Goal: Obtain resource: Download file/media

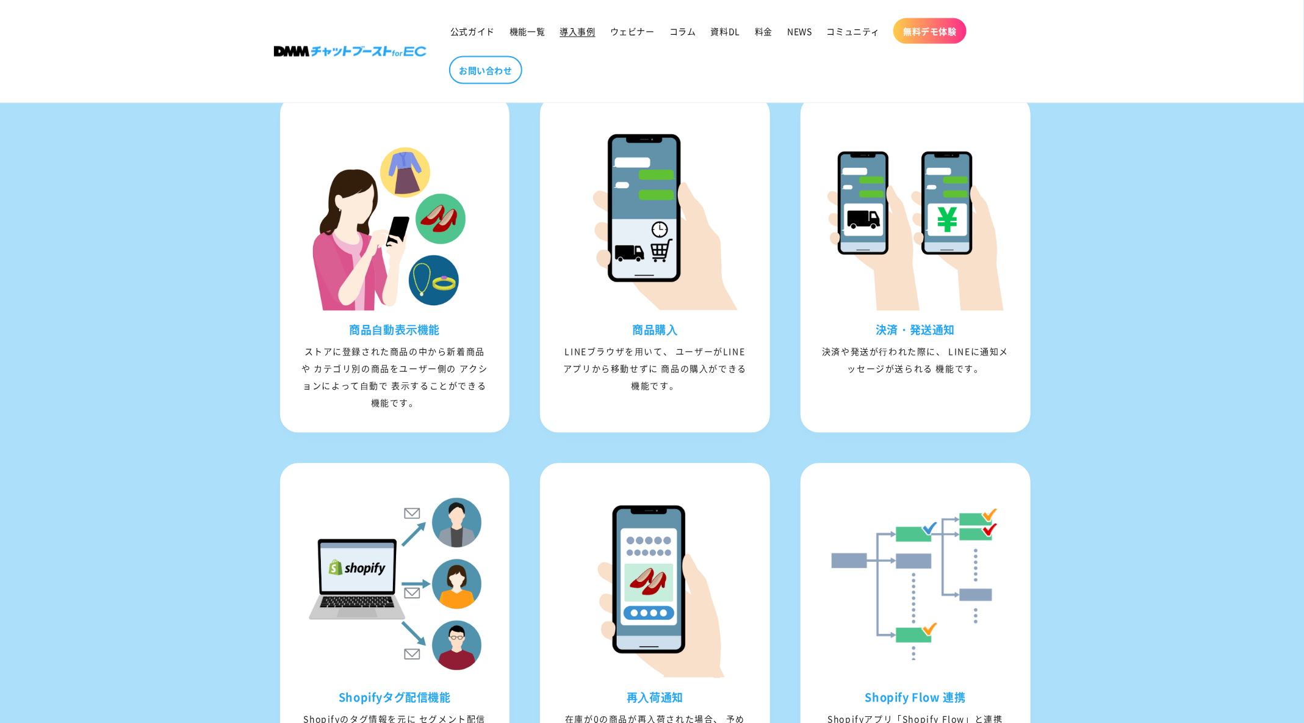
scroll to position [1032, 0]
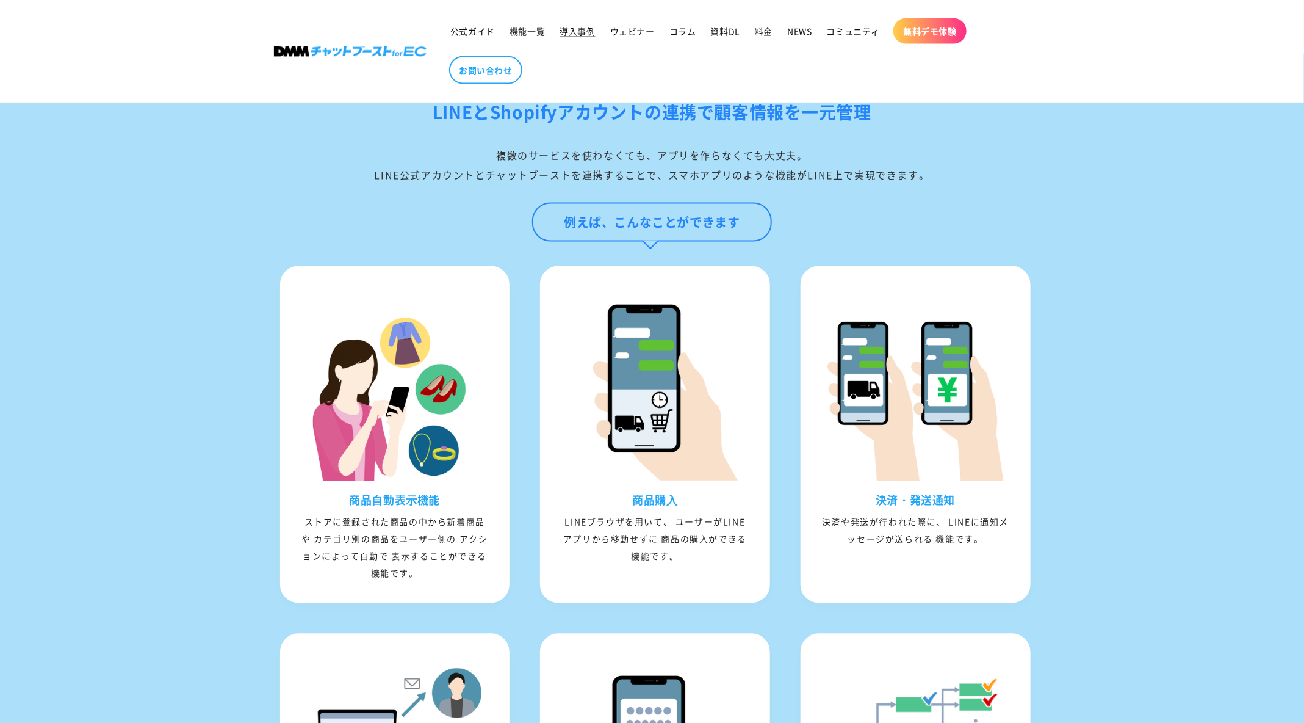
click at [574, 34] on span "導入事例" at bounding box center [577, 31] width 35 height 11
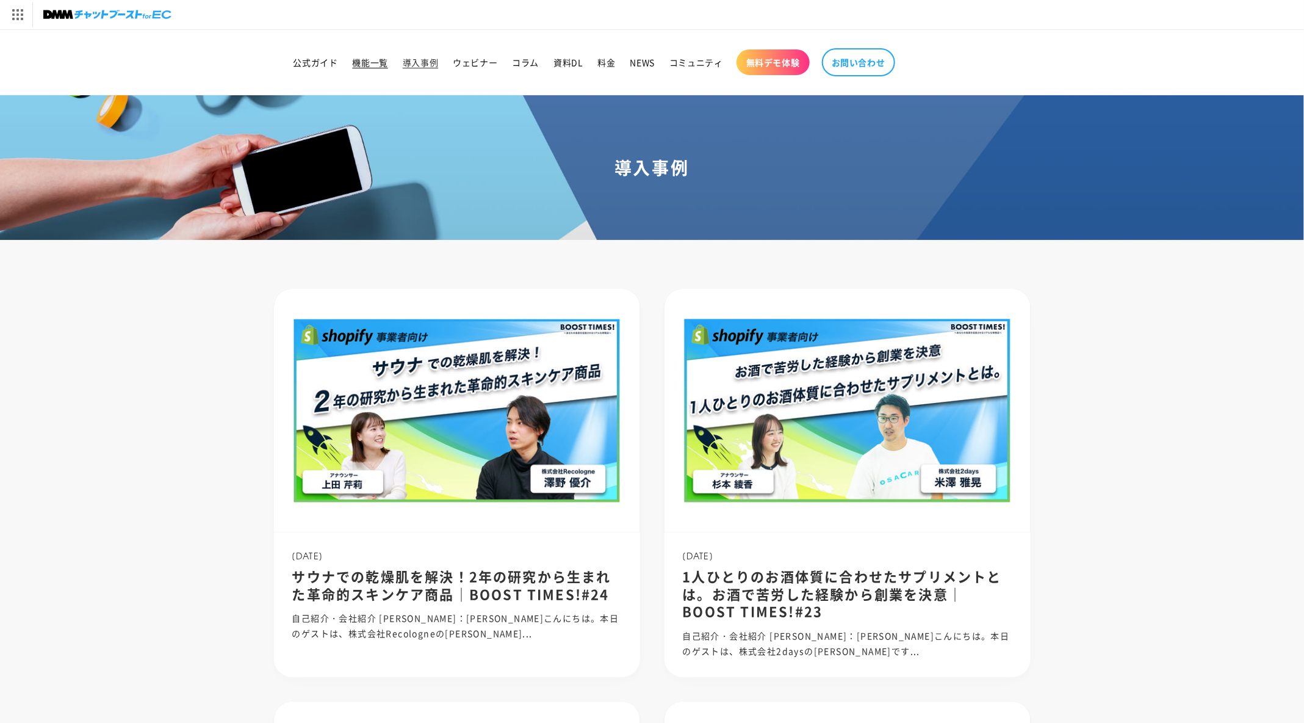
click at [375, 62] on span "機能一覧" at bounding box center [370, 62] width 35 height 11
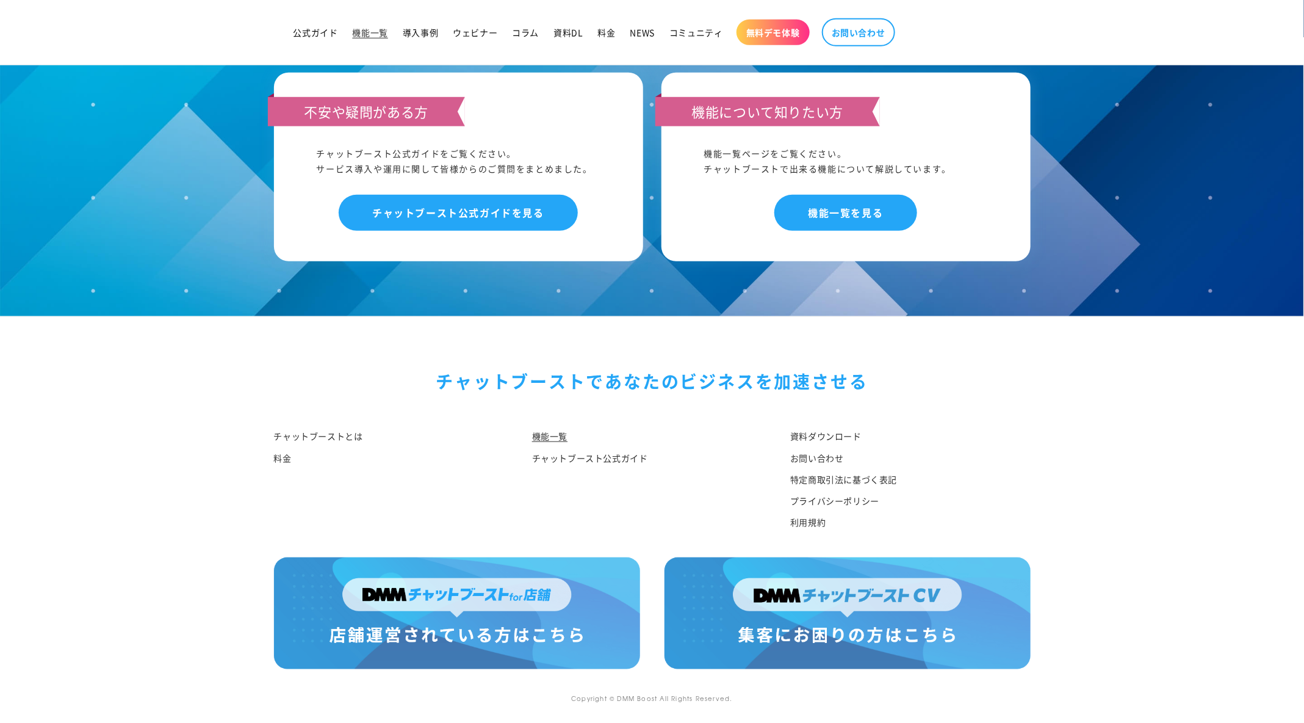
scroll to position [5731, 0]
click at [812, 214] on link "機能一覧を見る" at bounding box center [846, 213] width 142 height 36
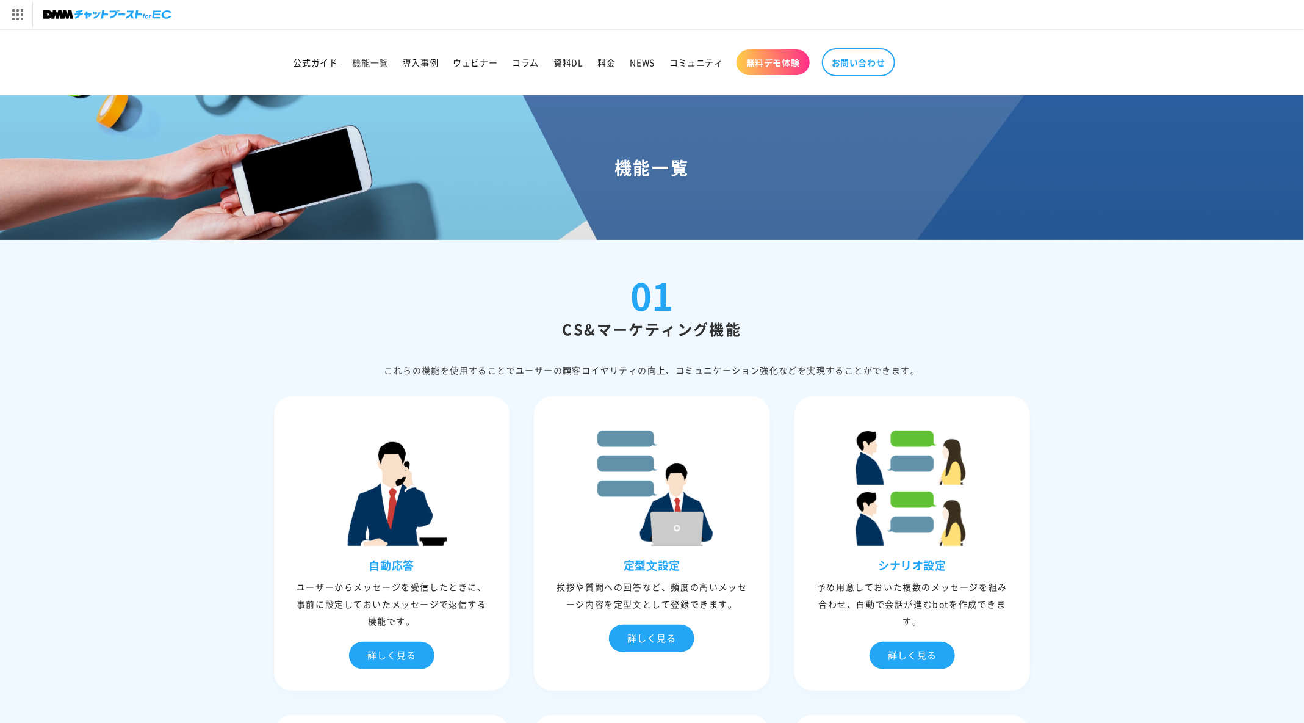
click at [312, 57] on span "公式ガイド" at bounding box center [316, 62] width 45 height 11
click at [112, 10] on img at bounding box center [107, 14] width 128 height 17
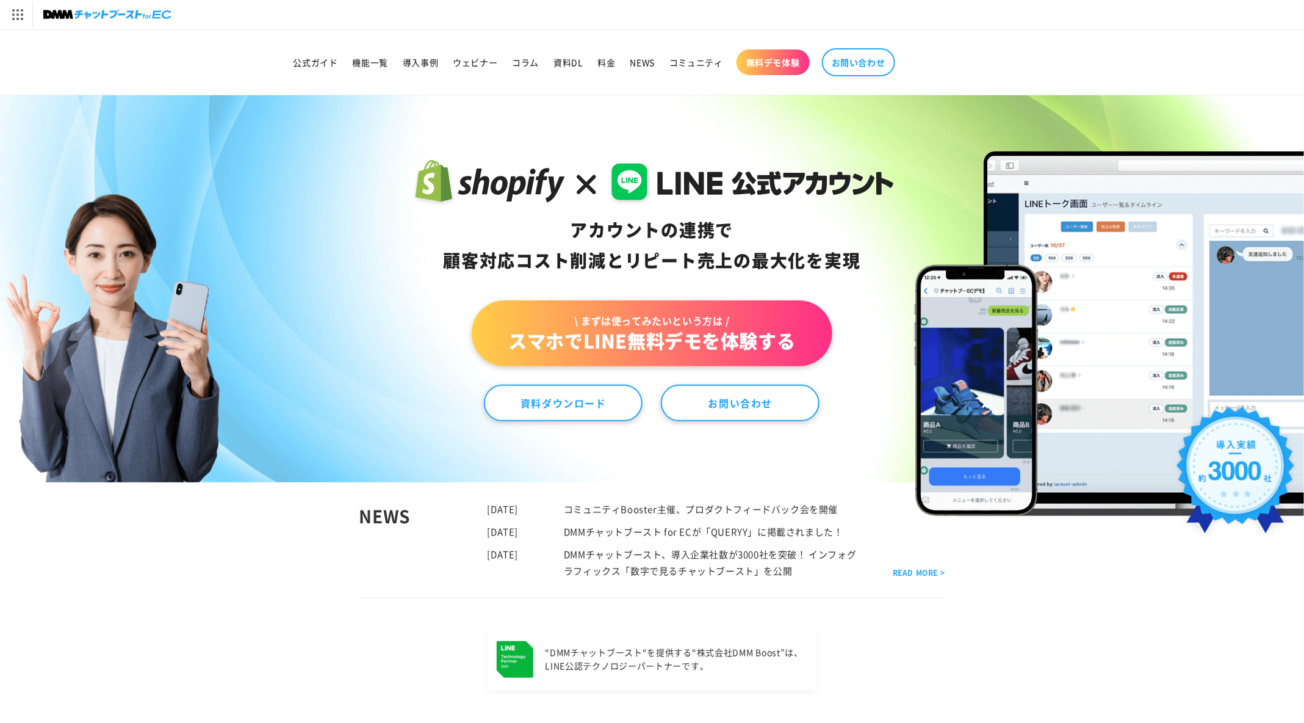
scroll to position [603, 0]
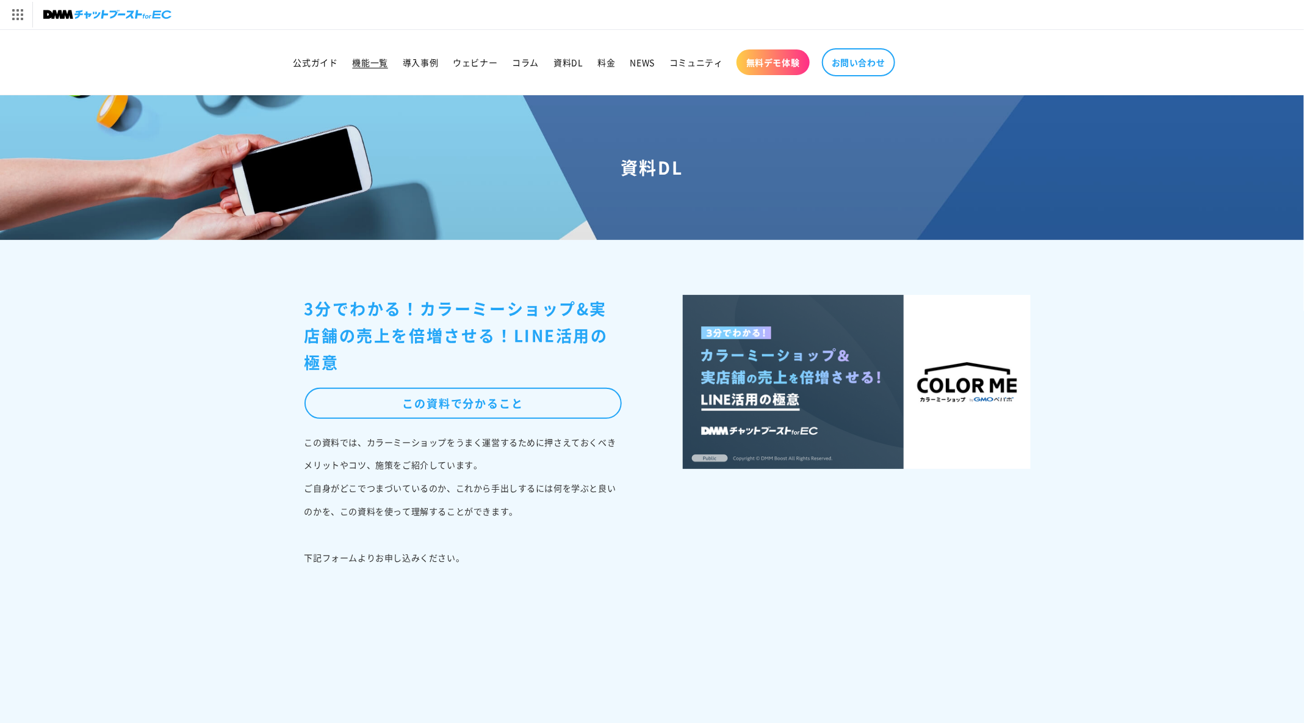
click at [375, 62] on span "機能一覧" at bounding box center [370, 62] width 35 height 11
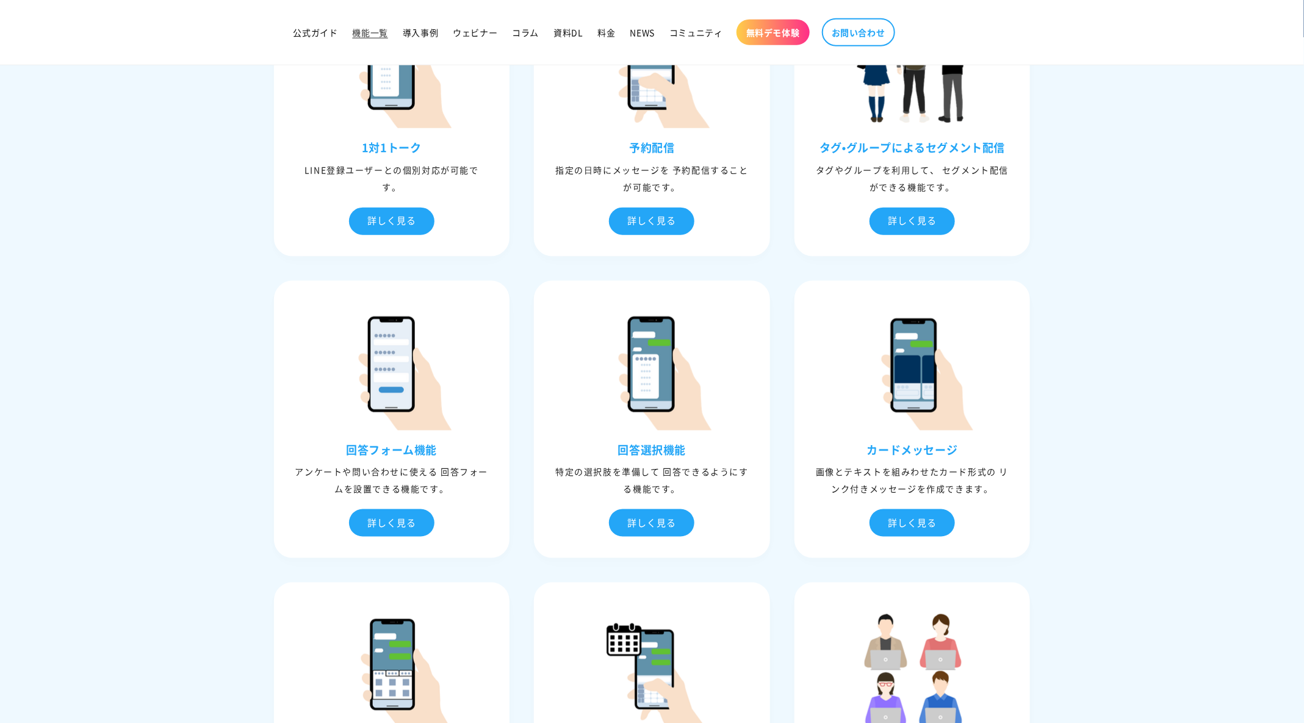
scroll to position [98, 0]
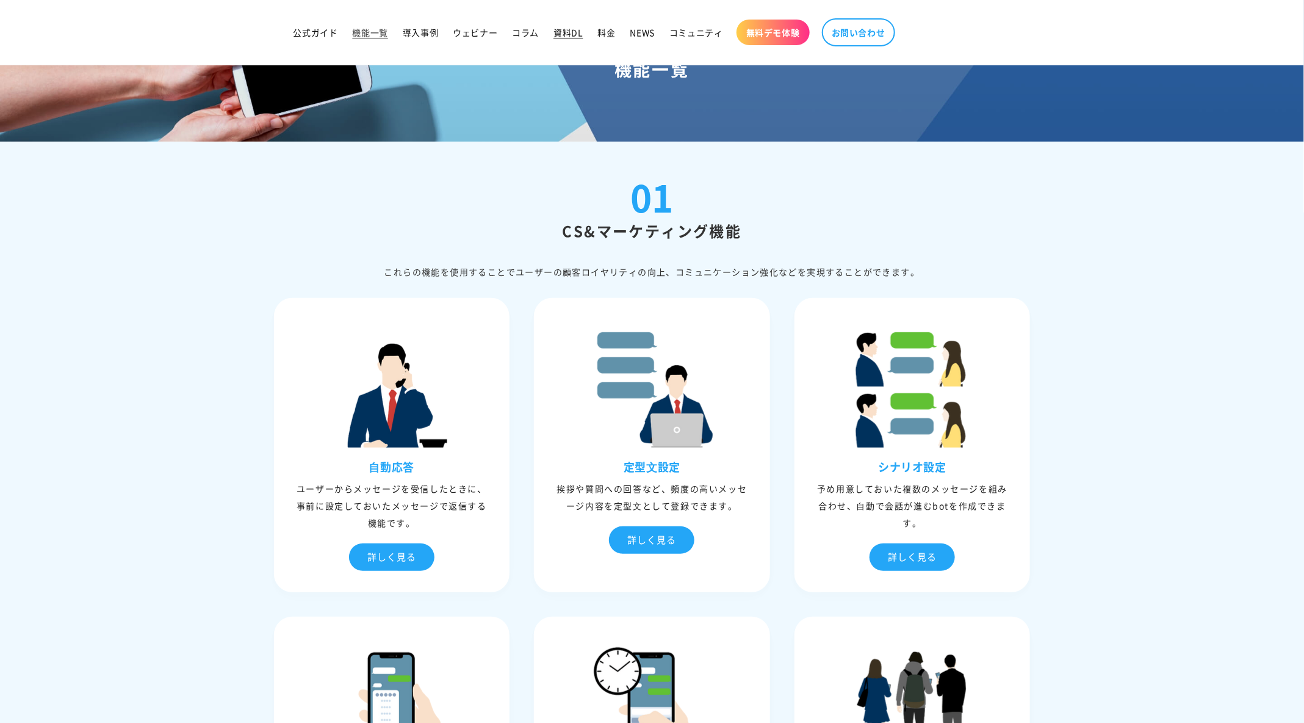
click at [564, 34] on span "資料DL" at bounding box center [568, 32] width 29 height 11
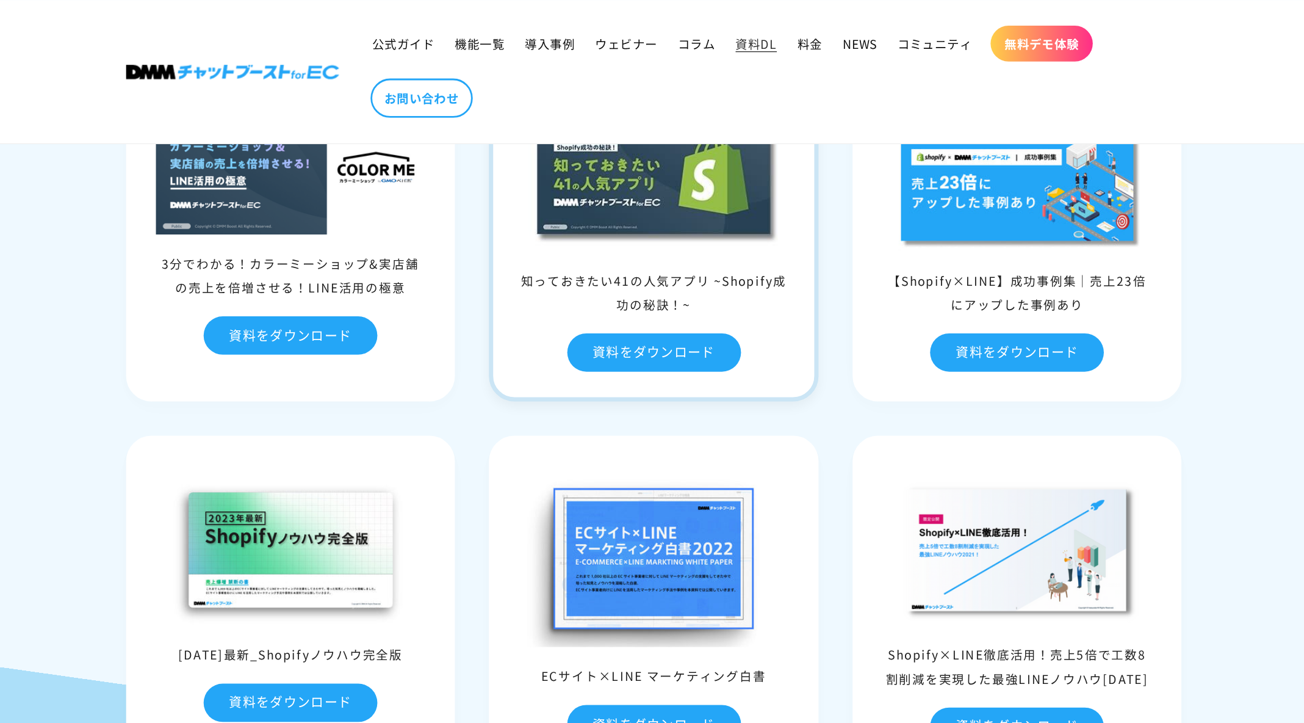
scroll to position [247, 0]
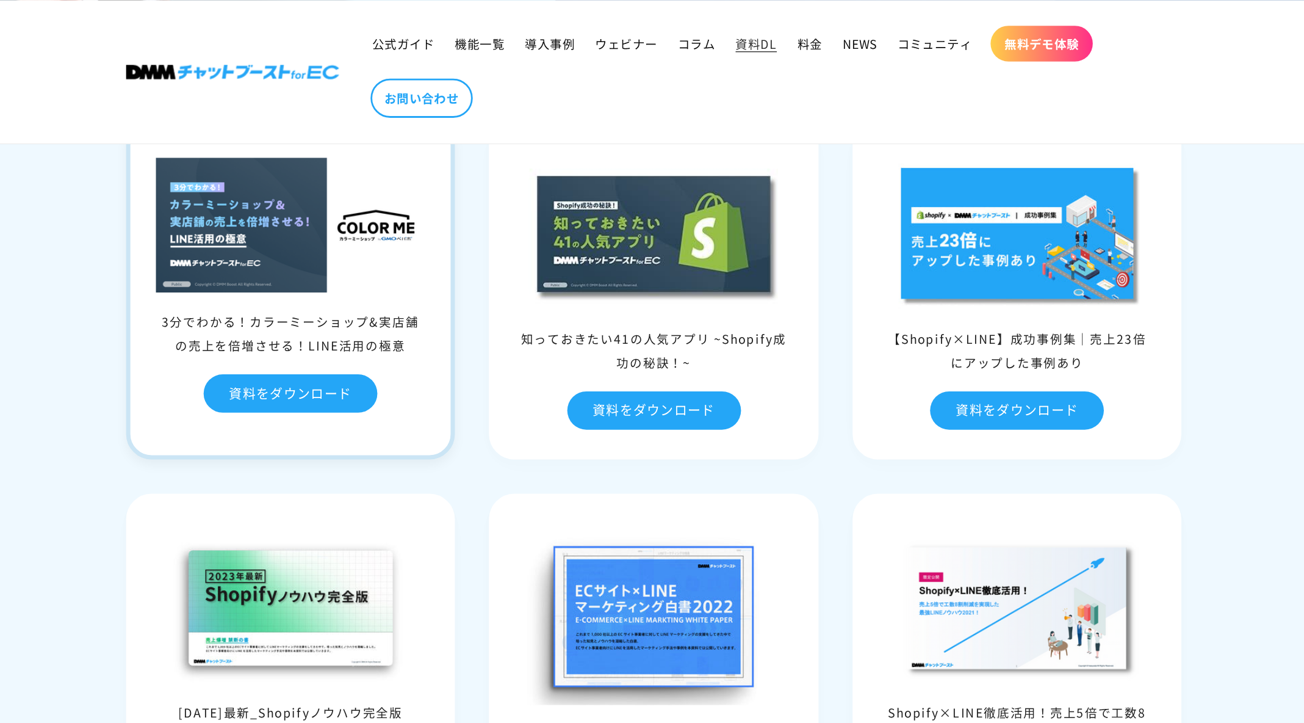
click at [424, 178] on img at bounding box center [391, 161] width 193 height 96
click at [364, 215] on div "3分でわかる！カラーミーショップ&実店舗の売上を倍増させる！LINE活用の極意 資料をダウンロード" at bounding box center [392, 207] width 236 height 244
click at [385, 273] on link "資料をダウンロード" at bounding box center [392, 281] width 125 height 27
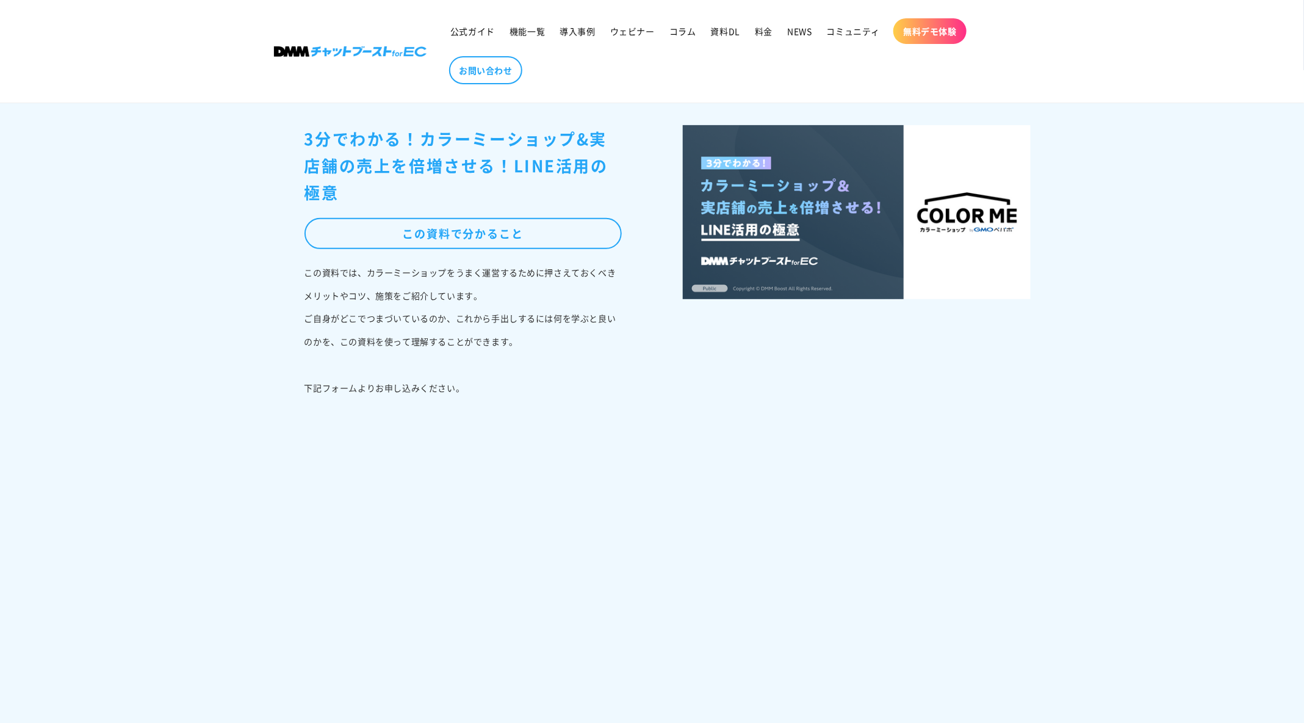
scroll to position [286, 0]
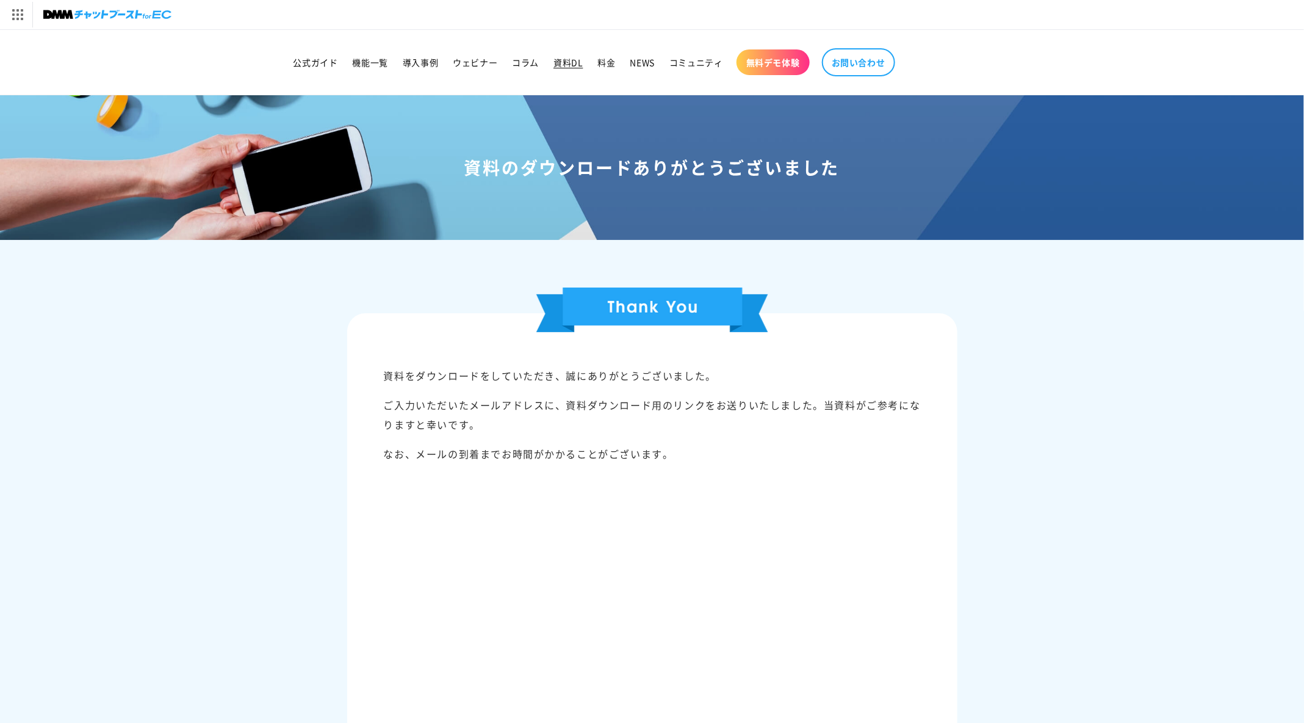
click at [554, 61] on span "資料DL" at bounding box center [568, 62] width 29 height 11
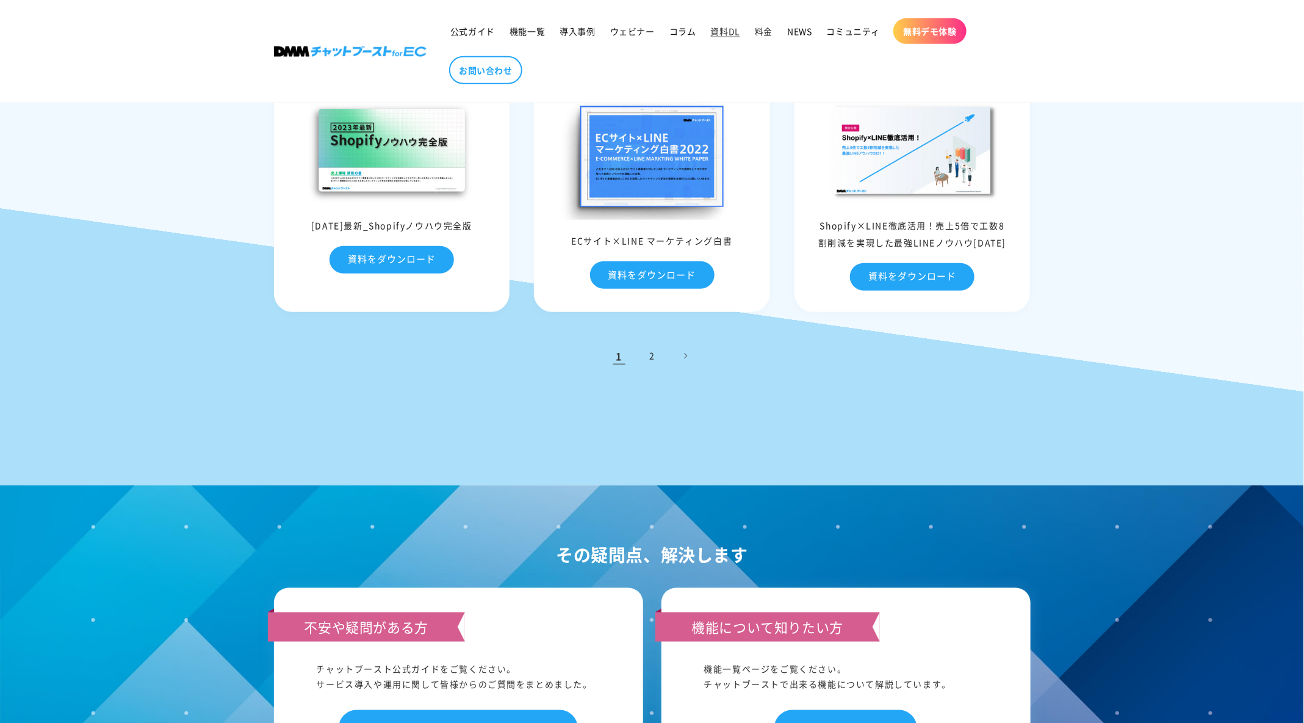
scroll to position [579, 0]
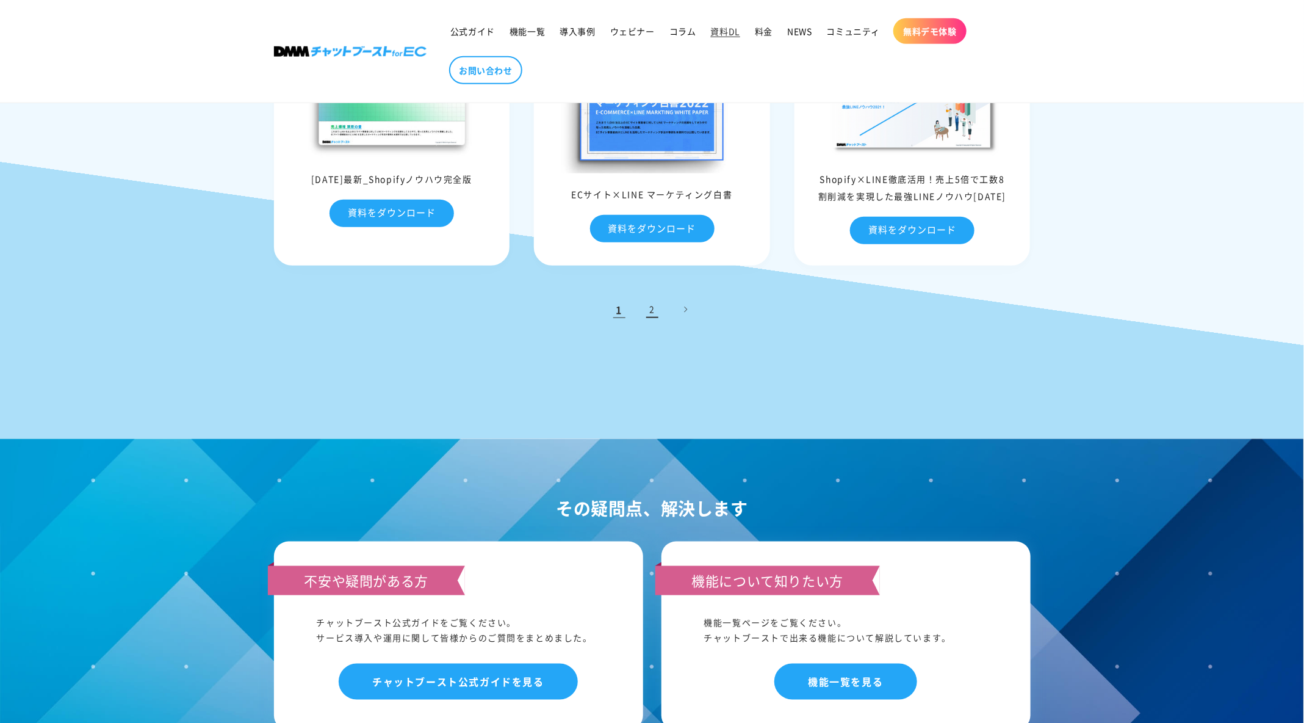
click at [653, 314] on link "2" at bounding box center [652, 309] width 27 height 27
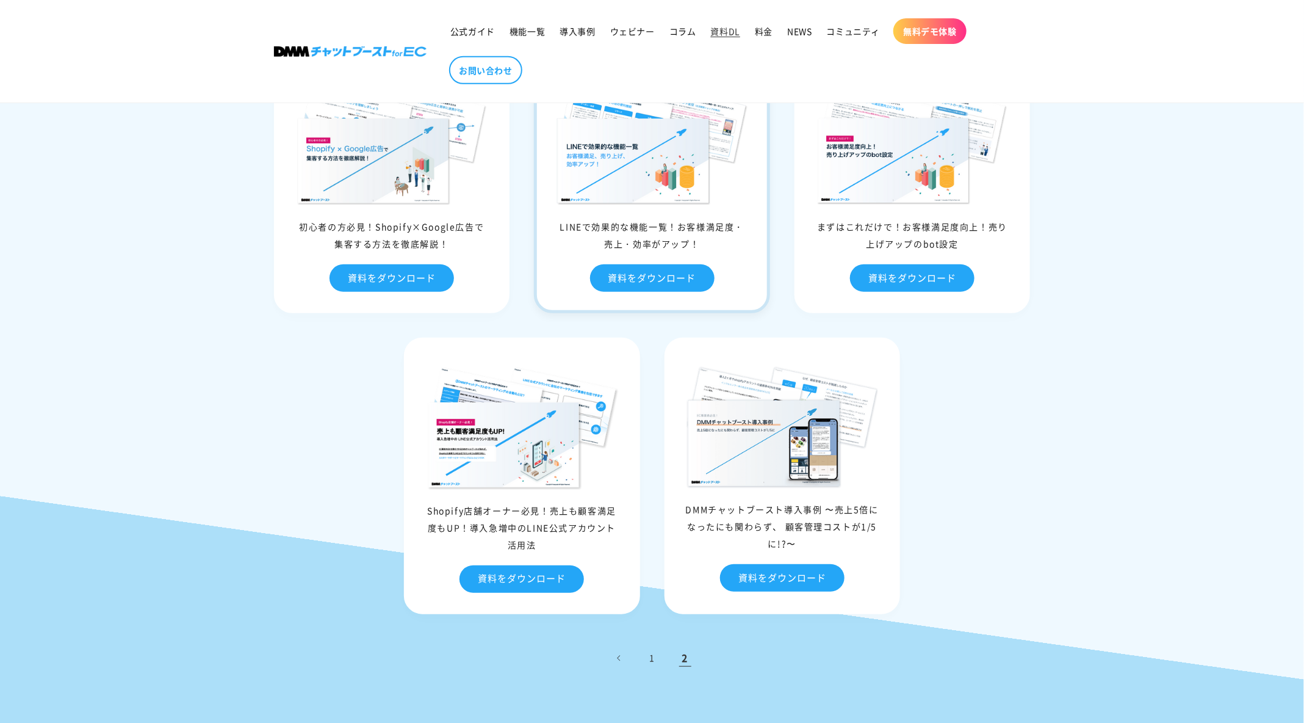
scroll to position [288, 0]
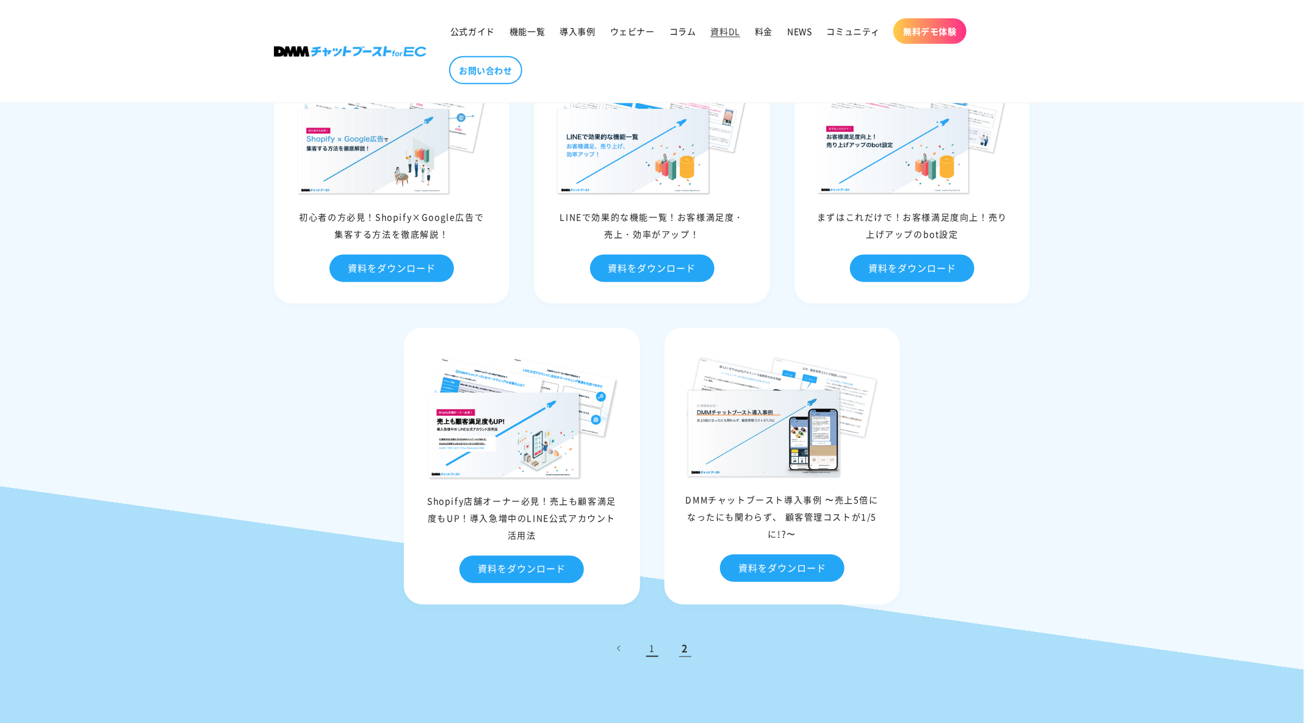
click at [650, 646] on link "1" at bounding box center [652, 648] width 27 height 27
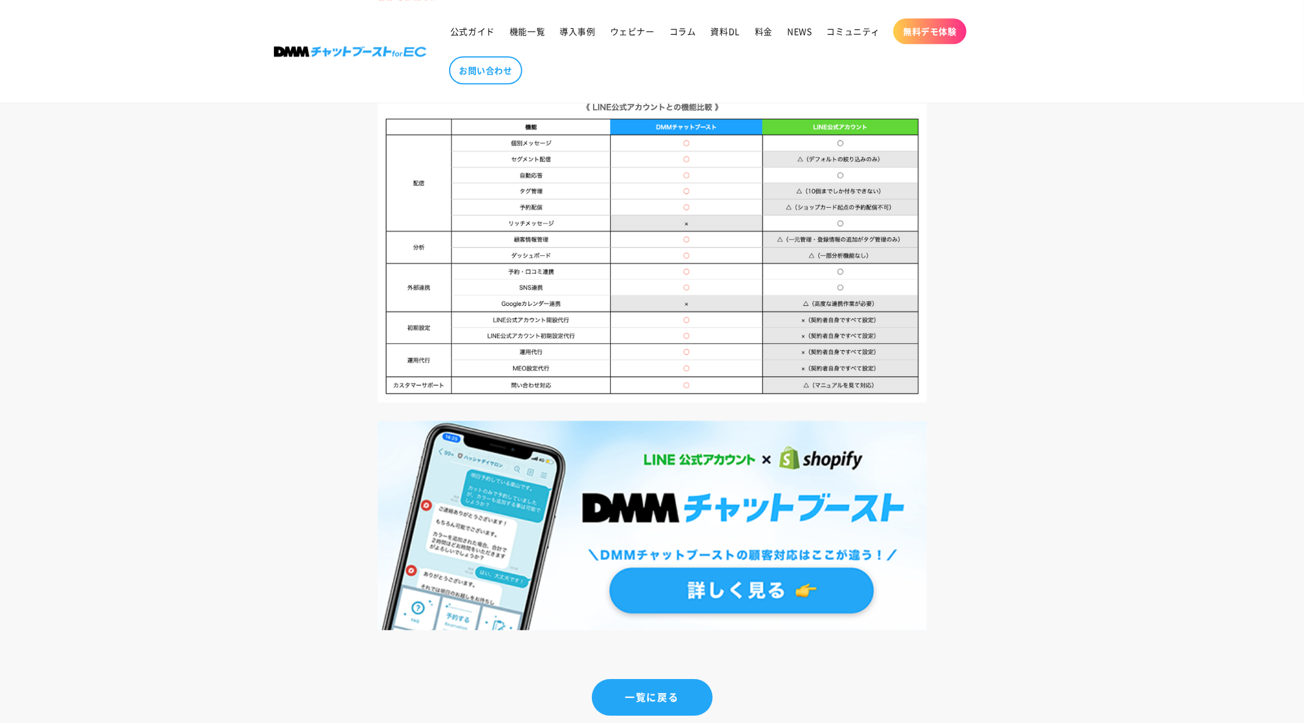
scroll to position [4651, 0]
